Goal: Task Accomplishment & Management: Complete application form

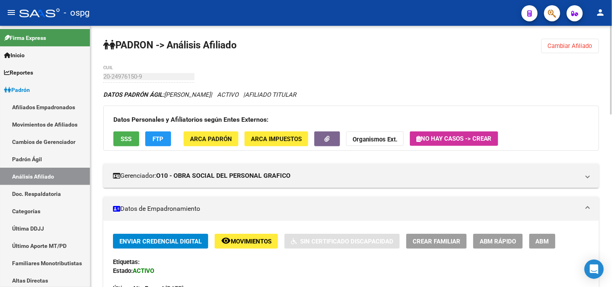
drag, startPoint x: 566, startPoint y: 43, endPoint x: 542, endPoint y: 43, distance: 23.4
click at [560, 43] on span "Cambiar Afiliado" at bounding box center [570, 45] width 45 height 7
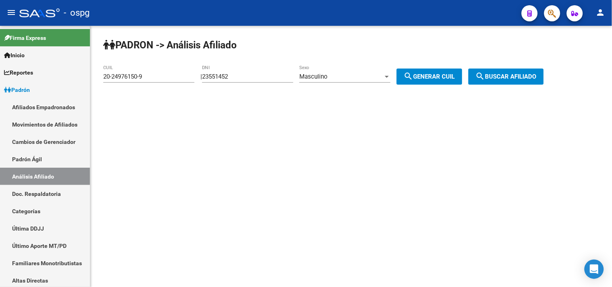
drag, startPoint x: 104, startPoint y: 76, endPoint x: 97, endPoint y: 79, distance: 7.6
click at [97, 79] on div "PADRON -> Análisis Afiliado 20-24976150-9 CUIL | 23551452 DNI Masculino Sexo se…" at bounding box center [351, 68] width 522 height 85
paste input "7-96437605-6"
type input "27-96437605-6"
click at [498, 73] on button "search Buscar afiliado" at bounding box center [505, 77] width 75 height 16
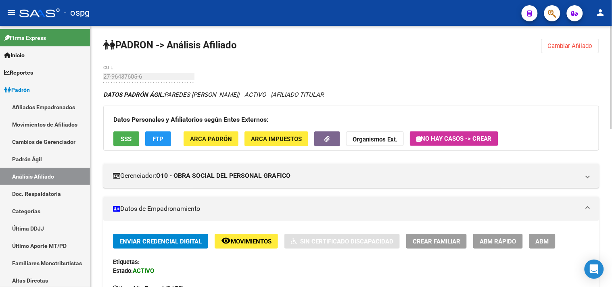
click at [134, 142] on button "SSS" at bounding box center [126, 139] width 26 height 15
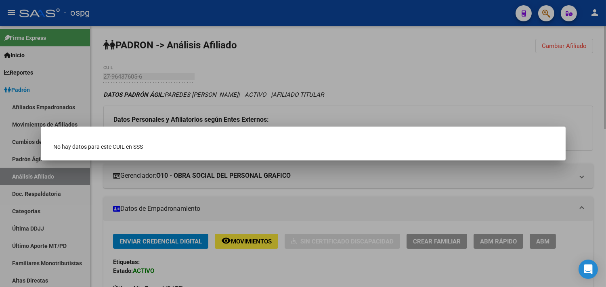
drag, startPoint x: 217, startPoint y: 116, endPoint x: 189, endPoint y: 138, distance: 35.3
click at [216, 116] on div at bounding box center [303, 143] width 606 height 287
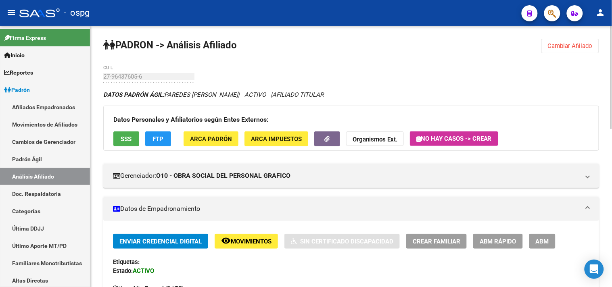
click at [160, 143] on button "FTP" at bounding box center [158, 139] width 26 height 15
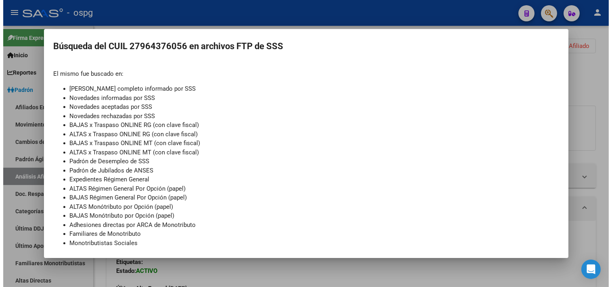
scroll to position [77, 0]
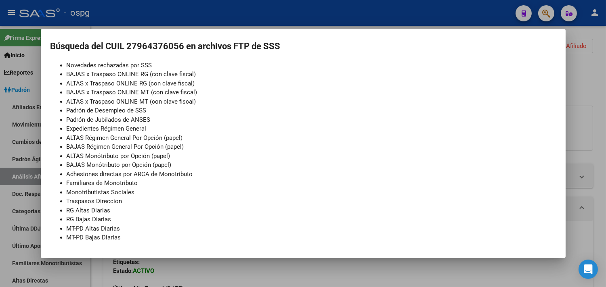
click at [272, 22] on div at bounding box center [303, 143] width 606 height 287
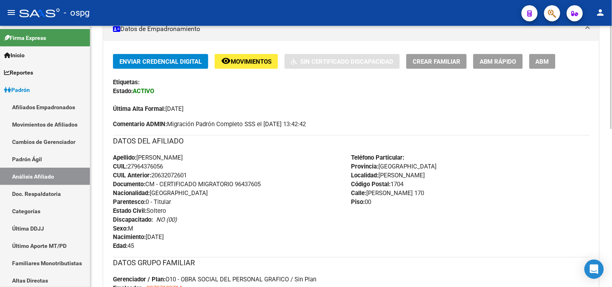
scroll to position [401, 0]
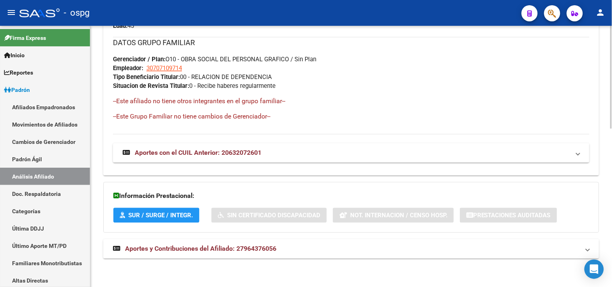
click at [237, 240] on mat-expansion-panel-header "Aportes y Contribuciones del Afiliado: 27964376056" at bounding box center [351, 249] width 496 height 19
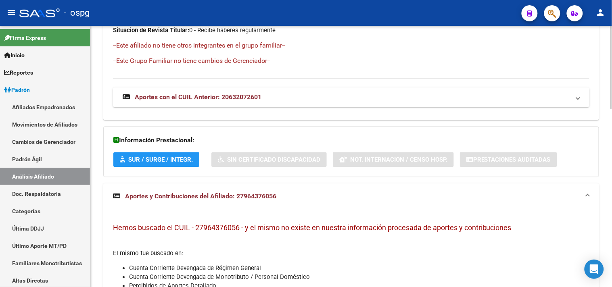
scroll to position [382, 0]
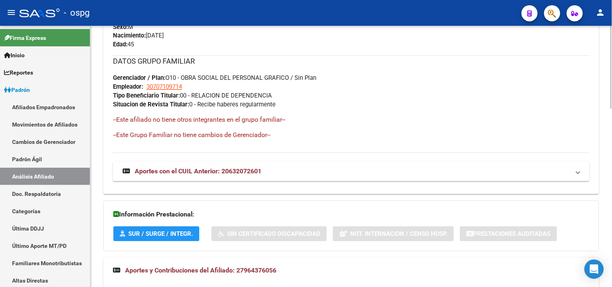
click at [240, 172] on span "Aportes con el CUIL Anterior: 20632072601" at bounding box center [198, 172] width 127 height 8
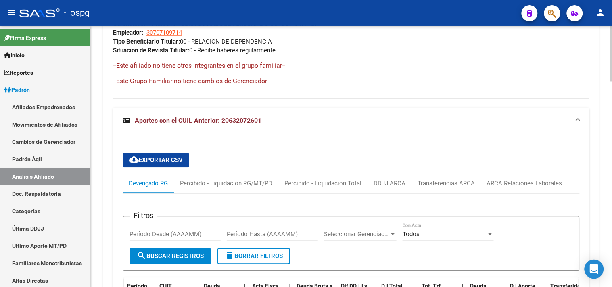
scroll to position [561, 0]
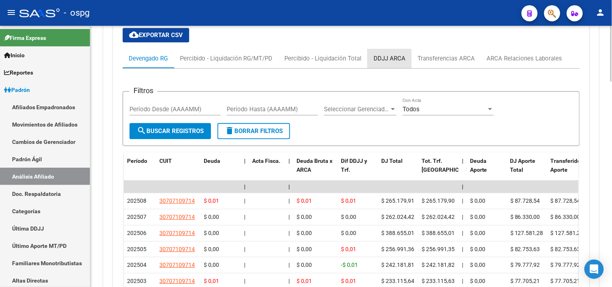
click at [384, 61] on div "DDJJ ARCA" at bounding box center [390, 58] width 32 height 9
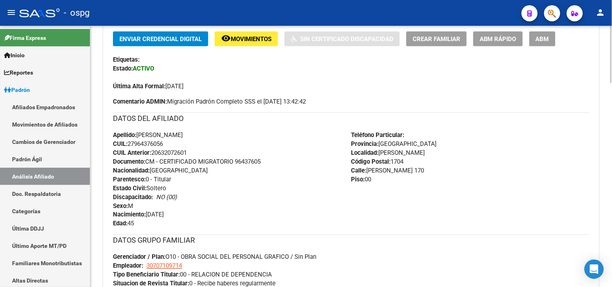
scroll to position [0, 0]
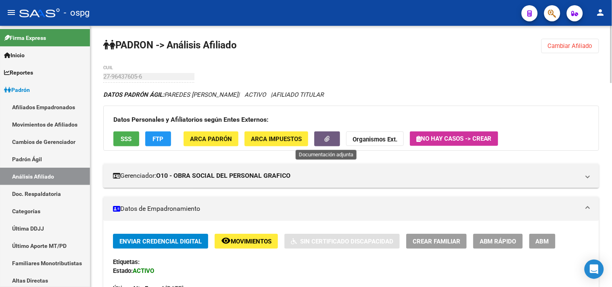
click at [323, 137] on button "button" at bounding box center [327, 139] width 26 height 15
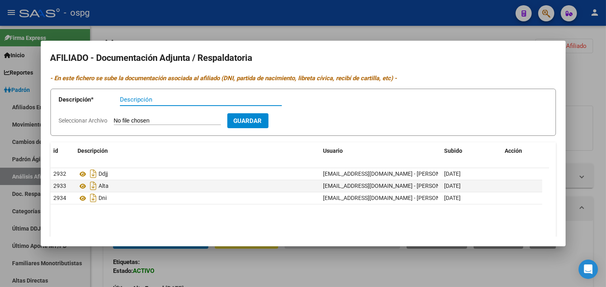
click at [318, 14] on div at bounding box center [303, 143] width 606 height 287
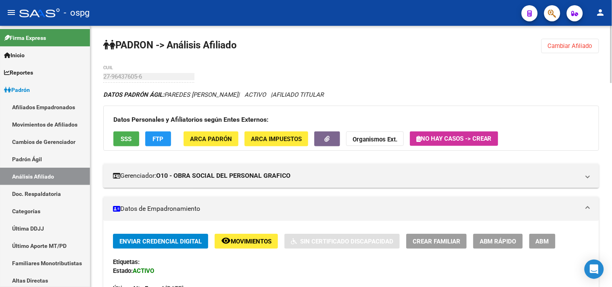
click at [565, 43] on span "Cambiar Afiliado" at bounding box center [570, 45] width 45 height 7
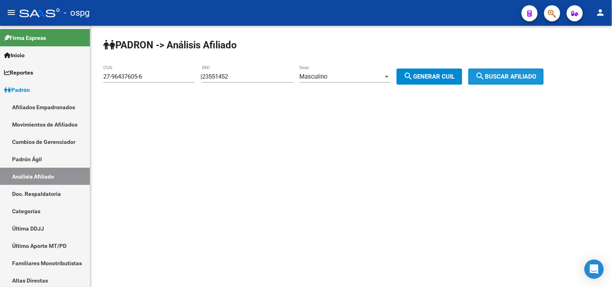
click at [526, 73] on span "search Buscar afiliado" at bounding box center [506, 76] width 61 height 7
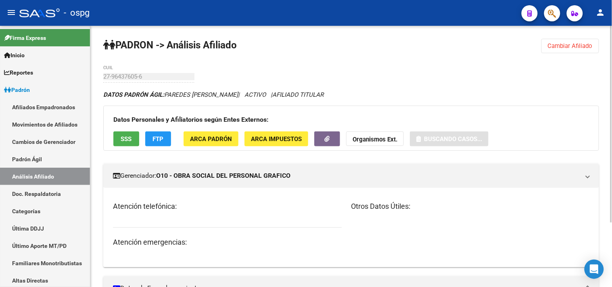
scroll to position [86, 0]
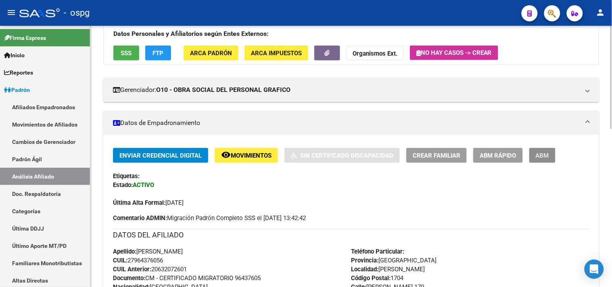
click at [541, 151] on button "ABM" at bounding box center [542, 155] width 26 height 15
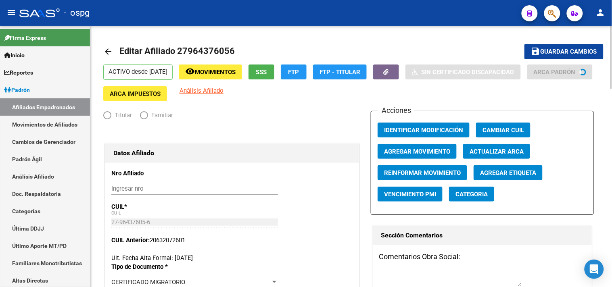
radio input "true"
type input "30-70710971-4"
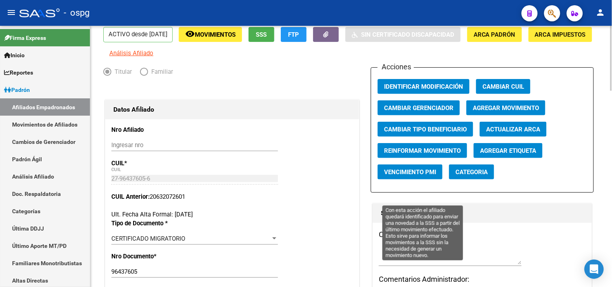
scroll to position [90, 0]
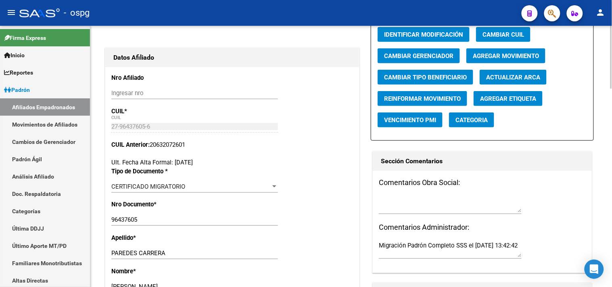
click at [389, 213] on textarea at bounding box center [450, 204] width 143 height 16
paste textarea "los aportes llegan al cuil provisorio hasta 08/25 cami visto cn [PERSON_NAME] […"
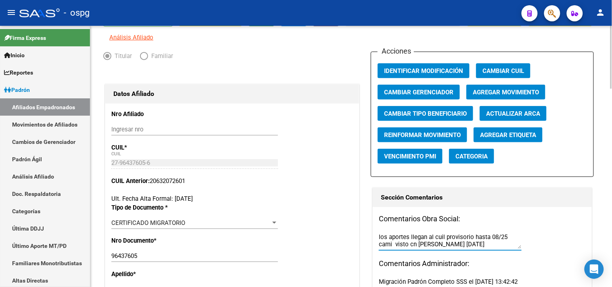
scroll to position [0, 0]
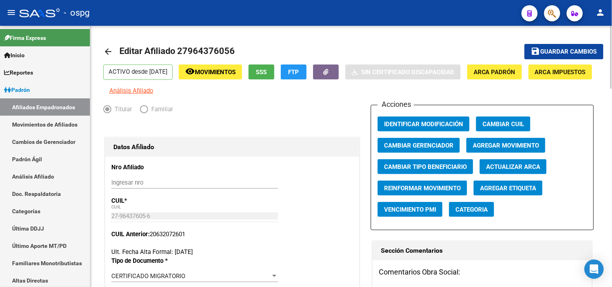
type textarea "los aportes llegan al cuil provisorio hasta 08/25 cami visto cn [PERSON_NAME] […"
click at [564, 55] on button "save Guardar cambios" at bounding box center [563, 51] width 79 height 15
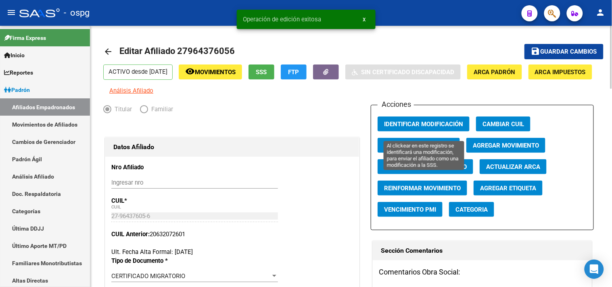
click at [411, 125] on button "Identificar Modificación" at bounding box center [424, 124] width 92 height 15
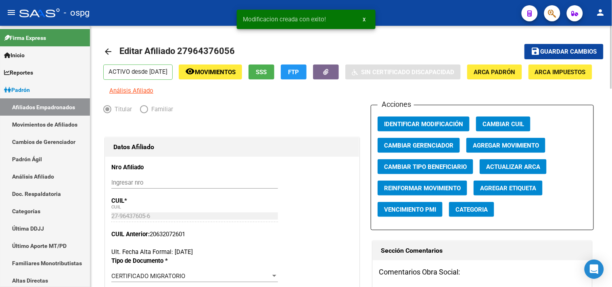
click at [106, 49] on mat-icon "arrow_back" at bounding box center [108, 52] width 10 height 10
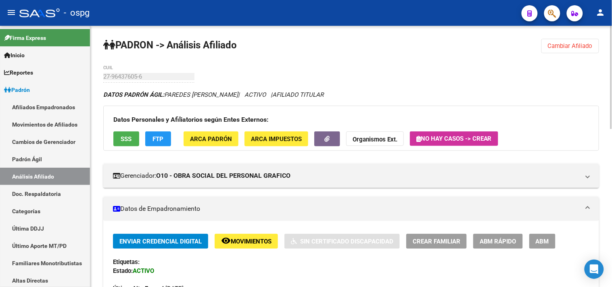
click at [558, 44] on span "Cambiar Afiliado" at bounding box center [570, 45] width 45 height 7
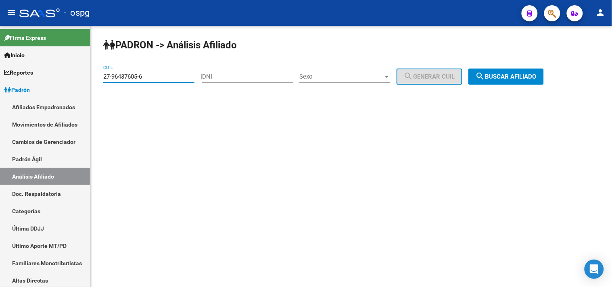
drag, startPoint x: 106, startPoint y: 77, endPoint x: 90, endPoint y: 78, distance: 15.4
click at [90, 78] on div "PADRON -> Análisis Afiliado 27-96437605-6 CUIL | DNI Sexo Sexo search Generar C…" at bounding box center [351, 68] width 522 height 85
type input "20-39210907-3"
click at [513, 77] on span "search Buscar afiliado" at bounding box center [506, 76] width 61 height 7
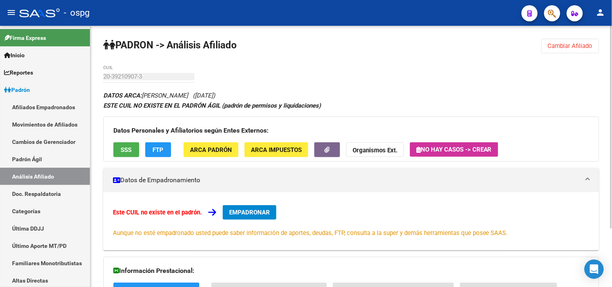
click at [247, 211] on span "EMPADRONAR" at bounding box center [249, 212] width 41 height 7
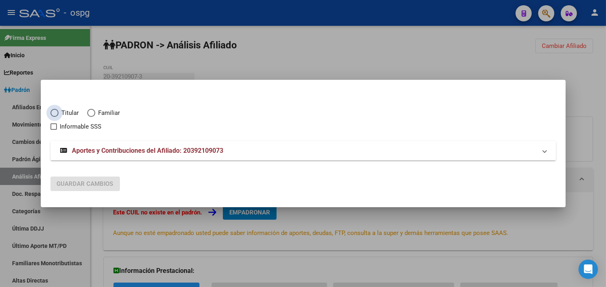
click at [57, 112] on span "Elija una opción" at bounding box center [54, 113] width 8 height 8
click at [57, 112] on input "Titular" at bounding box center [54, 113] width 8 height 8
radio input "true"
checkbox input "true"
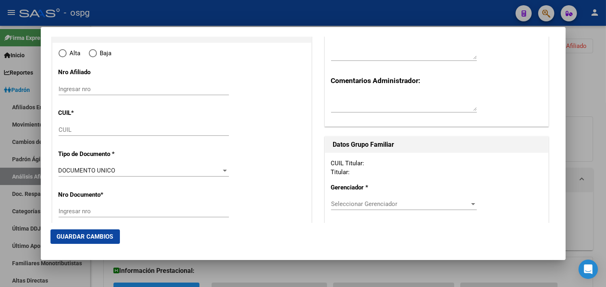
type input "20-39210907-3"
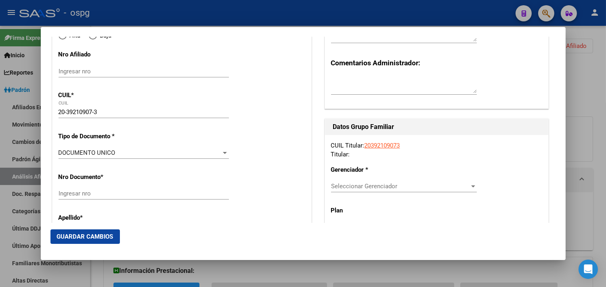
type input "39210907"
type input "[PERSON_NAME]"
type input "[DATE]"
type input "[PERSON_NAME]"
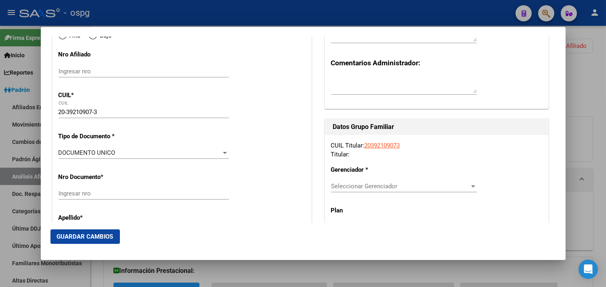
type input "1832"
type input "[PERSON_NAME]"
type input "609"
type input "[PERSON_NAME]"
radio input "true"
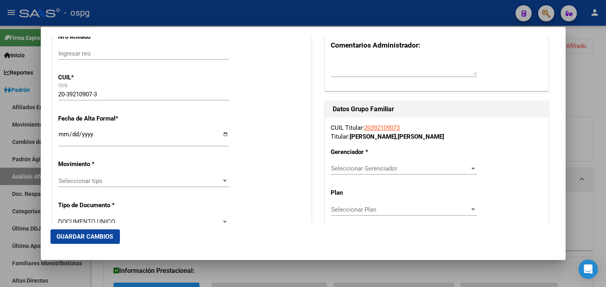
scroll to position [134, 0]
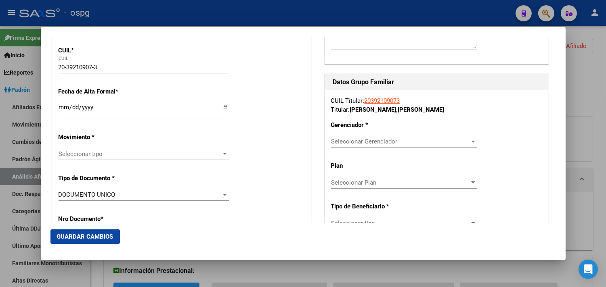
drag, startPoint x: 61, startPoint y: 101, endPoint x: 71, endPoint y: 111, distance: 13.7
click at [59, 109] on input "Ingresar fecha" at bounding box center [143, 110] width 170 height 13
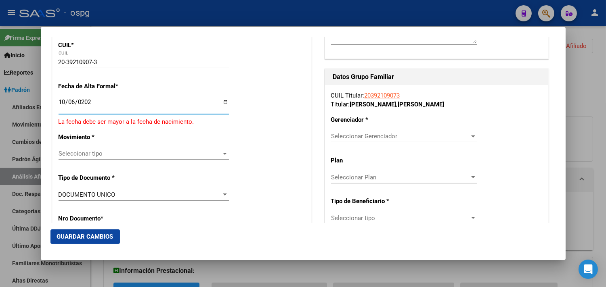
type input "[DATE]"
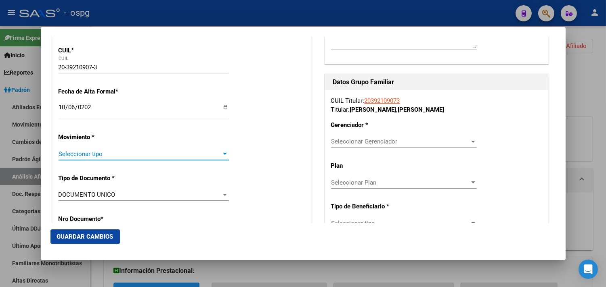
click at [70, 150] on span "Seleccionar tipo" at bounding box center [139, 153] width 163 height 7
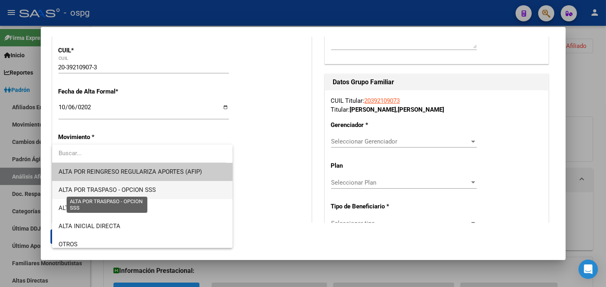
drag, startPoint x: 113, startPoint y: 190, endPoint x: 135, endPoint y: 200, distance: 23.8
click at [114, 190] on span "ALTA POR TRASPASO - OPCION SSS" at bounding box center [106, 189] width 97 height 7
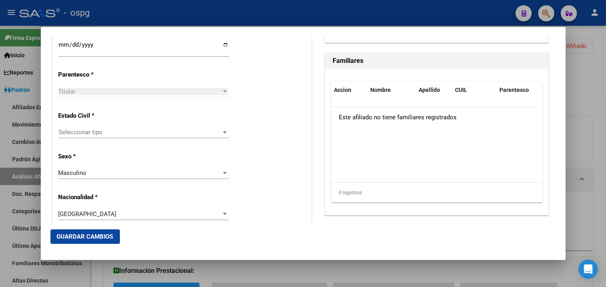
scroll to position [448, 0]
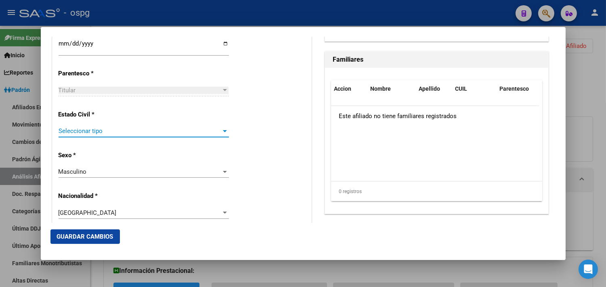
click at [87, 134] on span "Seleccionar tipo" at bounding box center [139, 130] width 163 height 7
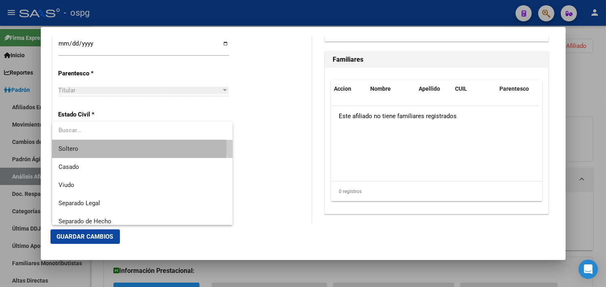
drag, startPoint x: 80, startPoint y: 146, endPoint x: 110, endPoint y: 148, distance: 30.3
click at [81, 147] on span "Soltero" at bounding box center [141, 149] width 167 height 18
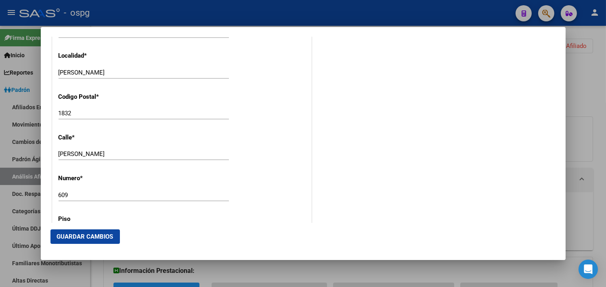
scroll to position [852, 0]
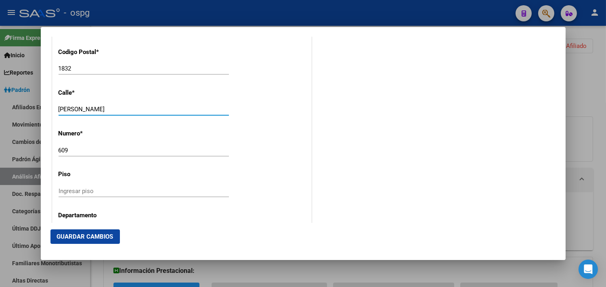
drag, startPoint x: 89, startPoint y: 111, endPoint x: 63, endPoint y: 103, distance: 27.2
click at [47, 109] on mat-dialog-content "Titular Familiar Informable SSS Datos Afiliado Alta Baja Nro Afiliado Ingresar …" at bounding box center [303, 130] width 524 height 187
type input "[PERSON_NAME]"
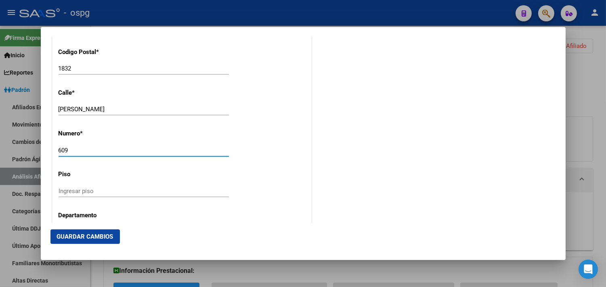
drag, startPoint x: 76, startPoint y: 152, endPoint x: 33, endPoint y: 146, distance: 43.1
click at [31, 148] on div "Titular Familiar Informable SSS Datos Afiliado Alta Baja Nro Afiliado Ingresar …" at bounding box center [303, 143] width 606 height 287
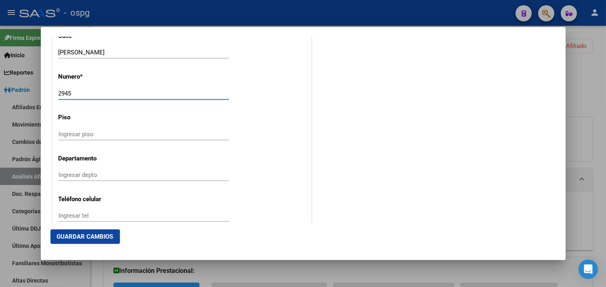
scroll to position [941, 0]
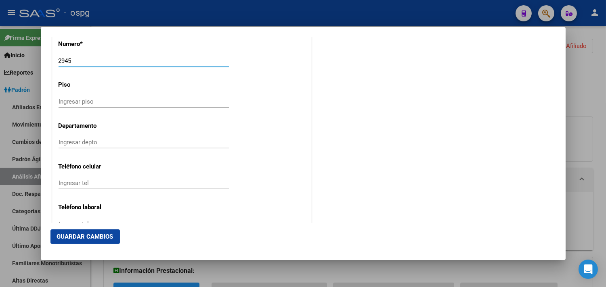
type input "2945"
click at [68, 104] on input "Ingresar piso" at bounding box center [143, 101] width 170 height 7
click at [72, 148] on div "Ingresar depto" at bounding box center [143, 142] width 170 height 12
type input "3"
click at [100, 186] on input "Ingresar tel" at bounding box center [143, 183] width 170 height 7
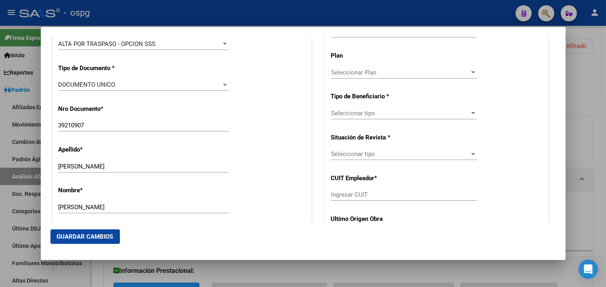
scroll to position [188, 0]
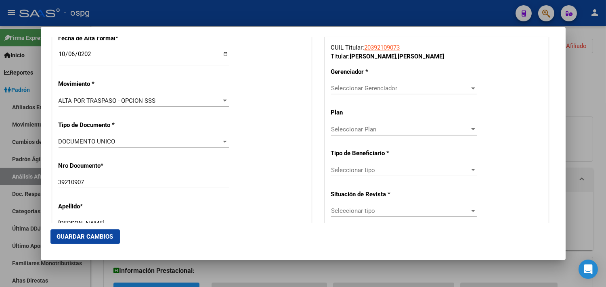
type input "1138528059"
click at [359, 91] on span "Seleccionar Gerenciador" at bounding box center [400, 88] width 138 height 7
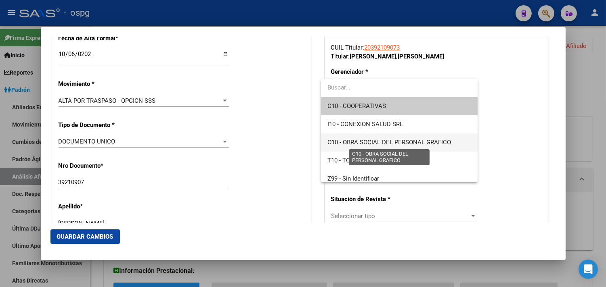
click at [381, 142] on span "O10 - OBRA SOCIAL DEL PERSONAL GRAFICO" at bounding box center [388, 142] width 123 height 7
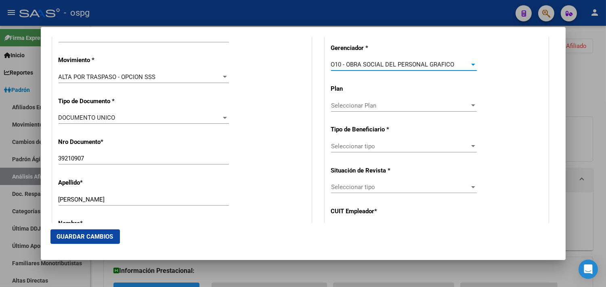
scroll to position [232, 0]
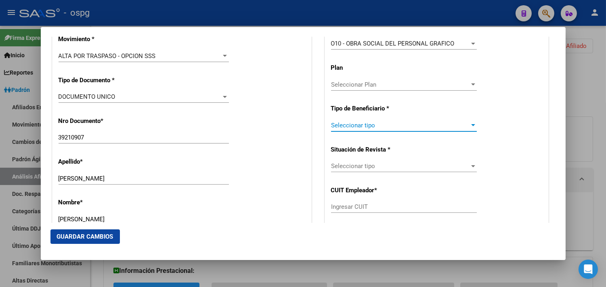
click at [353, 126] on span "Seleccionar tipo" at bounding box center [400, 125] width 138 height 7
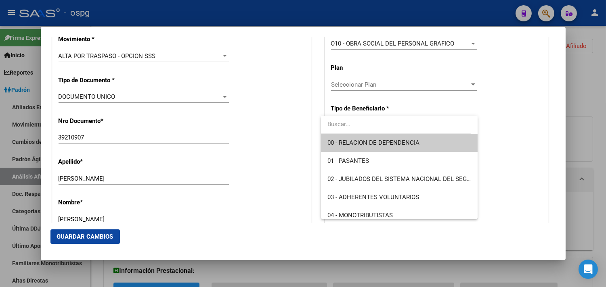
click at [380, 143] on span "00 - RELACION DE DEPENDENCIA" at bounding box center [373, 142] width 92 height 7
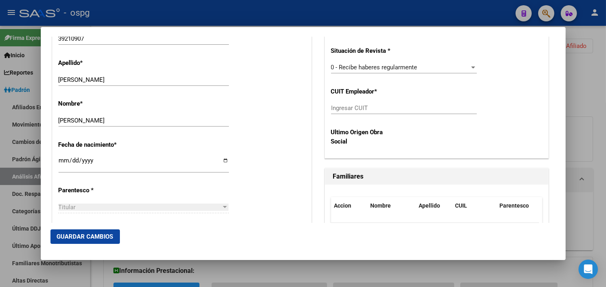
scroll to position [367, 0]
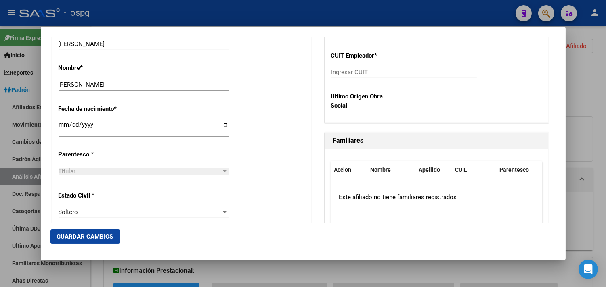
click at [342, 77] on div "Ingresar CUIT" at bounding box center [404, 72] width 146 height 12
type input "30-70861152-9"
click at [104, 242] on button "Guardar Cambios" at bounding box center [84, 237] width 69 height 15
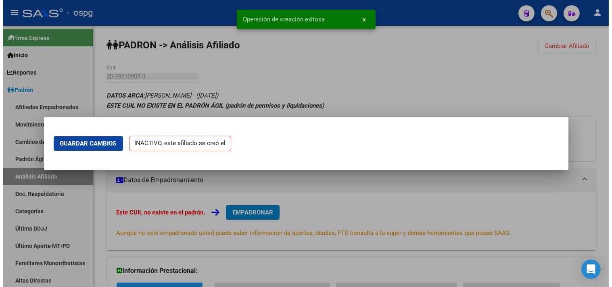
scroll to position [0, 0]
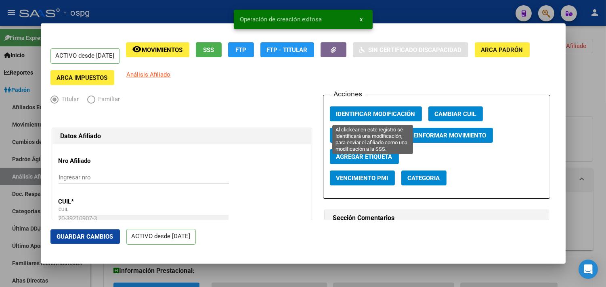
click at [357, 112] on span "Identificar Modificación" at bounding box center [375, 114] width 79 height 7
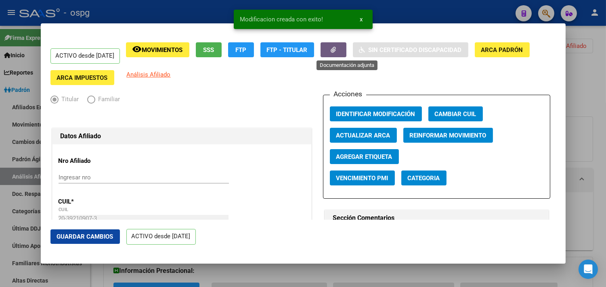
click at [342, 47] on button "button" at bounding box center [333, 49] width 26 height 15
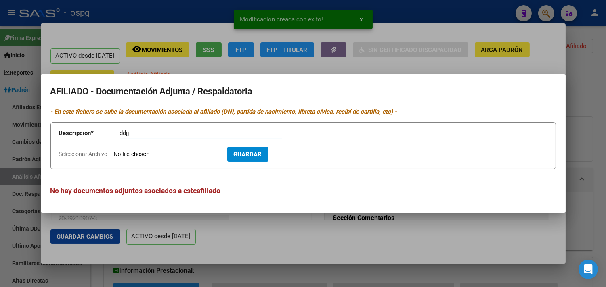
type input "ddjj"
click at [128, 155] on input "Seleccionar Archivo" at bounding box center [167, 155] width 107 height 8
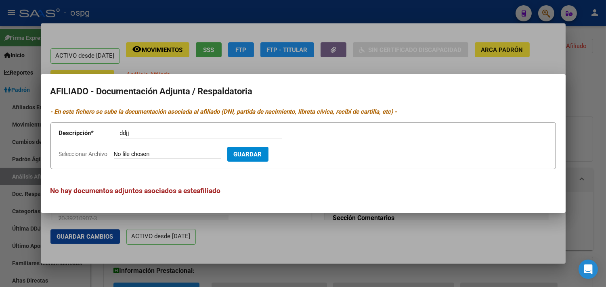
type input "C:\fakepath\ddjj [PERSON_NAME].jpg"
drag, startPoint x: 312, startPoint y: 156, endPoint x: 229, endPoint y: 149, distance: 83.0
click at [309, 156] on span "Guardar" at bounding box center [294, 154] width 28 height 7
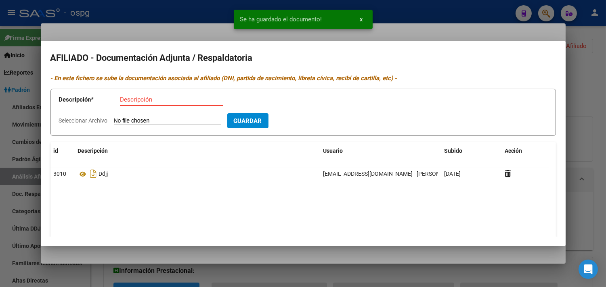
click at [128, 98] on input "Descripción" at bounding box center [171, 99] width 103 height 7
type input "alta"
click at [123, 121] on input "Seleccionar Archivo" at bounding box center [167, 121] width 107 height 8
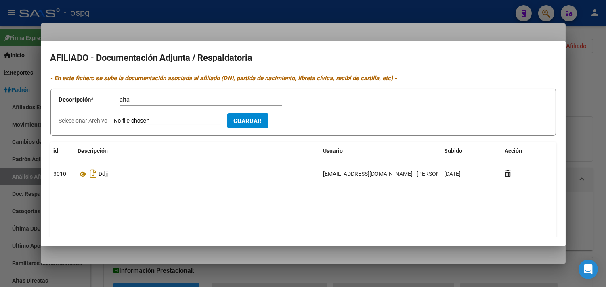
type input "C:\fakepath\[PERSON_NAME].jpg"
click at [313, 124] on button "Guardar" at bounding box center [294, 120] width 41 height 15
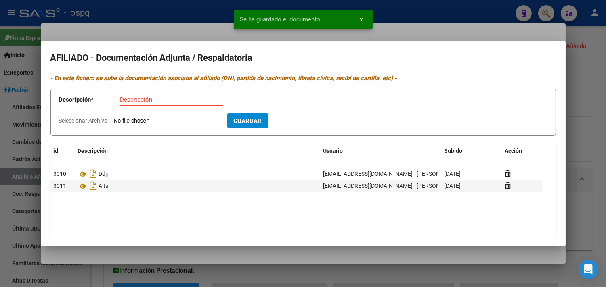
drag, startPoint x: 145, startPoint y: 101, endPoint x: 168, endPoint y: 100, distance: 23.1
click at [146, 102] on input "Descripción" at bounding box center [171, 99] width 103 height 7
type input "opcion"
click at [152, 124] on input "Seleccionar Archivo" at bounding box center [167, 121] width 107 height 8
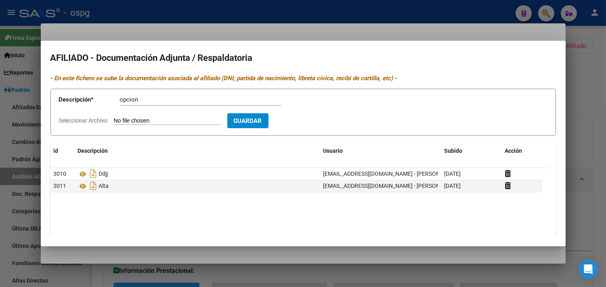
type input "C:\fakepath\CONSTANCIA DE OPCION O.S.[PERSON_NAME].pdf"
click at [309, 119] on span "Guardar" at bounding box center [294, 120] width 28 height 7
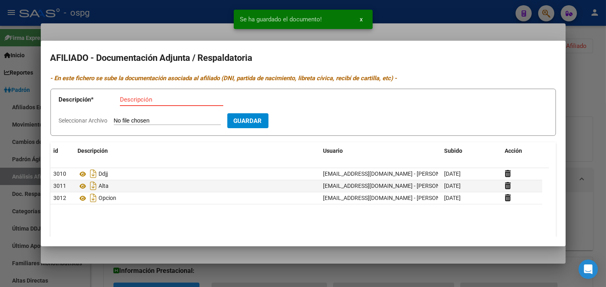
drag, startPoint x: 126, startPoint y: 99, endPoint x: 124, endPoint y: 104, distance: 4.9
click at [126, 102] on input "Descripción" at bounding box center [171, 99] width 103 height 7
type input "recibo"
click at [125, 116] on form "Descripción * recibo Descripción Seleccionar Archivo Guardar" at bounding box center [302, 112] width 505 height 47
click at [149, 116] on form "Descripción * recibo Descripción Seleccionar Archivo Guardar" at bounding box center [302, 112] width 505 height 47
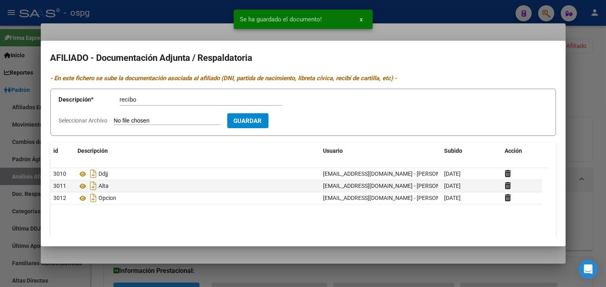
click at [152, 120] on input "Seleccionar Archivo" at bounding box center [167, 121] width 107 height 8
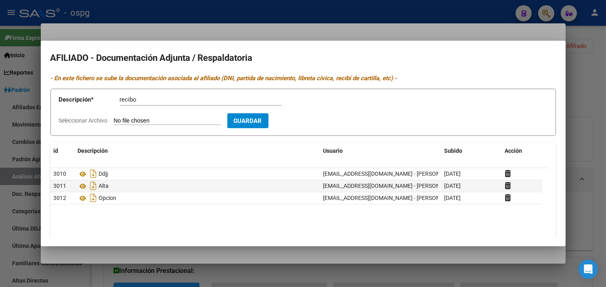
type input "C:\fakepath\ultimo recibo [PERSON_NAME].jpg"
click at [309, 123] on span "Guardar" at bounding box center [294, 120] width 28 height 7
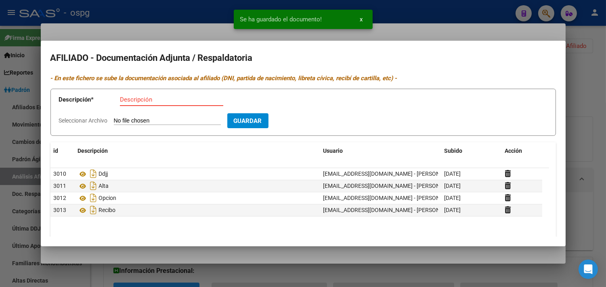
click at [122, 98] on input "Descripción" at bounding box center [171, 99] width 103 height 7
type input "dni"
click at [127, 119] on input "Seleccionar Archivo" at bounding box center [167, 121] width 107 height 8
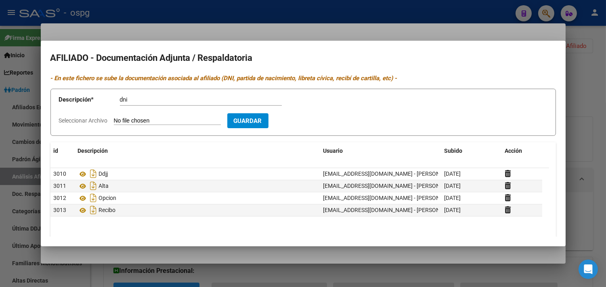
type input "C:\fakepath\dni [PERSON_NAME].jpg"
click at [307, 125] on button "Guardar" at bounding box center [294, 120] width 41 height 15
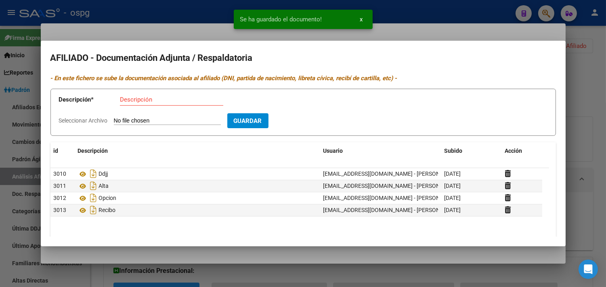
click at [135, 100] on input "Descripción" at bounding box center [171, 99] width 103 height 7
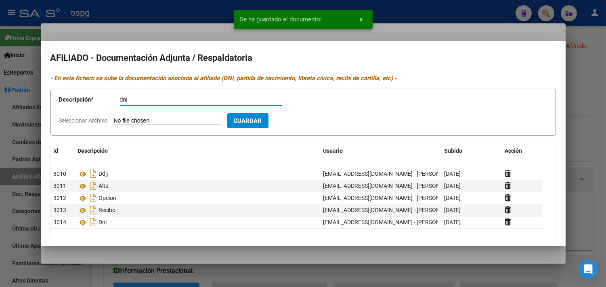
type input "dni"
click at [118, 121] on input "Seleccionar Archivo" at bounding box center [167, 121] width 107 height 8
type input "C:\fakepath\dnid [PERSON_NAME].jpg"
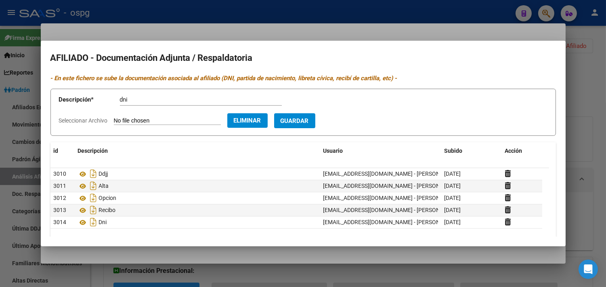
click at [307, 120] on span "Guardar" at bounding box center [294, 120] width 28 height 7
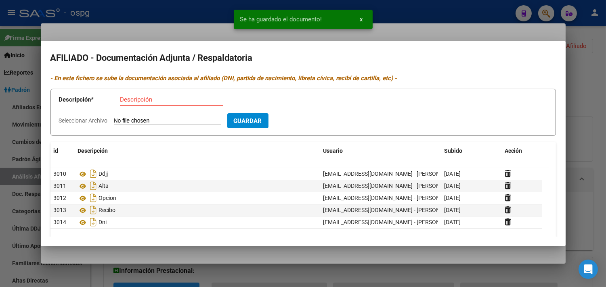
click at [158, 10] on div at bounding box center [303, 143] width 606 height 287
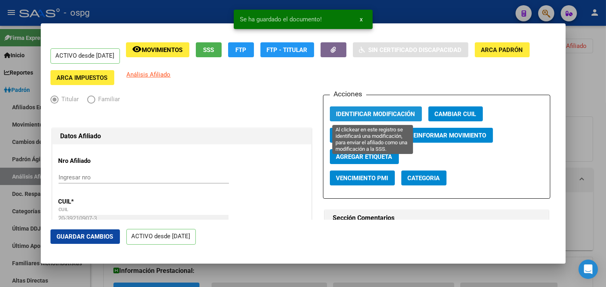
click at [368, 111] on span "Identificar Modificación" at bounding box center [375, 114] width 79 height 7
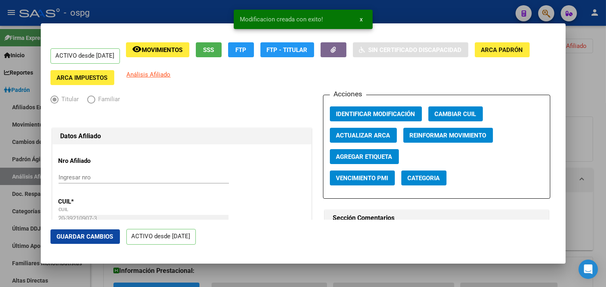
click at [143, 14] on div at bounding box center [303, 143] width 606 height 287
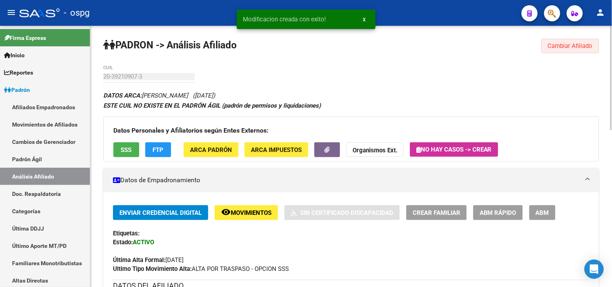
drag, startPoint x: 555, startPoint y: 41, endPoint x: 541, endPoint y: 42, distance: 14.2
click at [554, 42] on button "Cambiar Afiliado" at bounding box center [570, 46] width 58 height 15
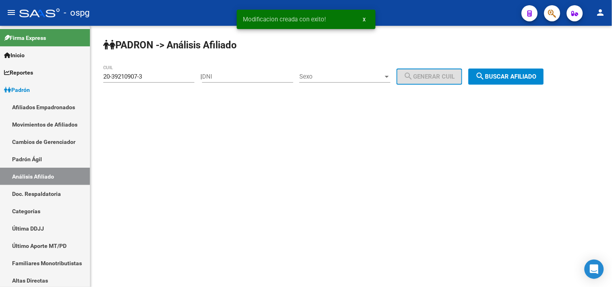
click at [508, 75] on span "search Buscar afiliado" at bounding box center [506, 76] width 61 height 7
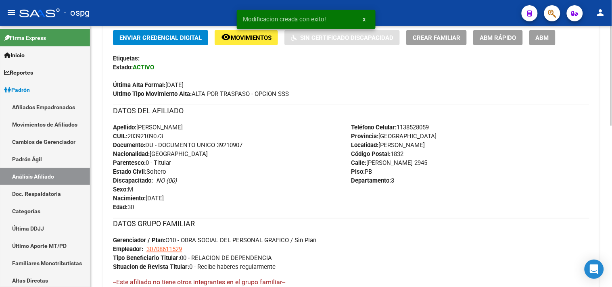
scroll to position [224, 0]
